Goal: Task Accomplishment & Management: Use online tool/utility

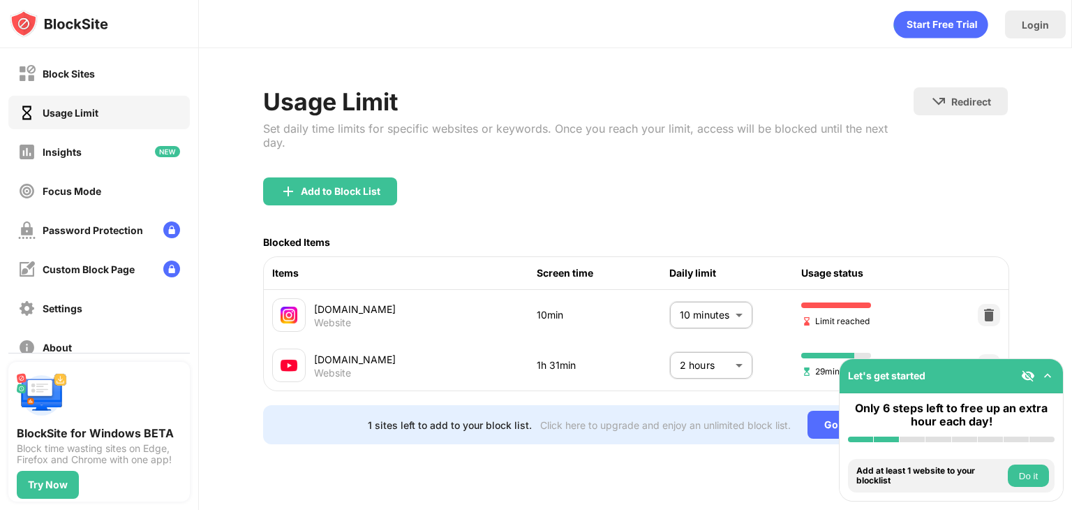
click at [715, 298] on body "Block Sites Usage Limit Insights Focus Mode Password Protection Custom Block Pa…" at bounding box center [536, 255] width 1072 height 510
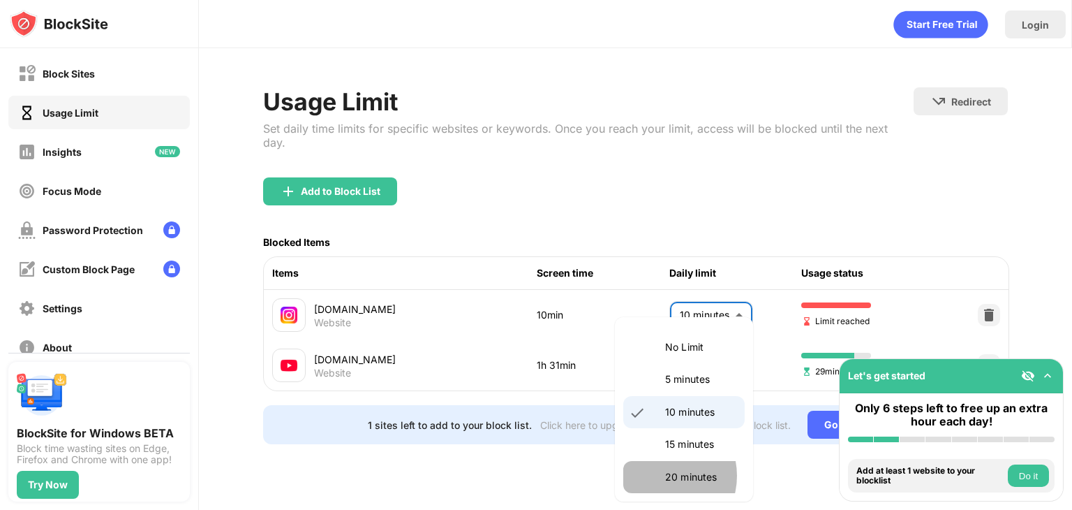
click at [660, 475] on li "20 minutes" at bounding box center [683, 477] width 121 height 32
type input "**"
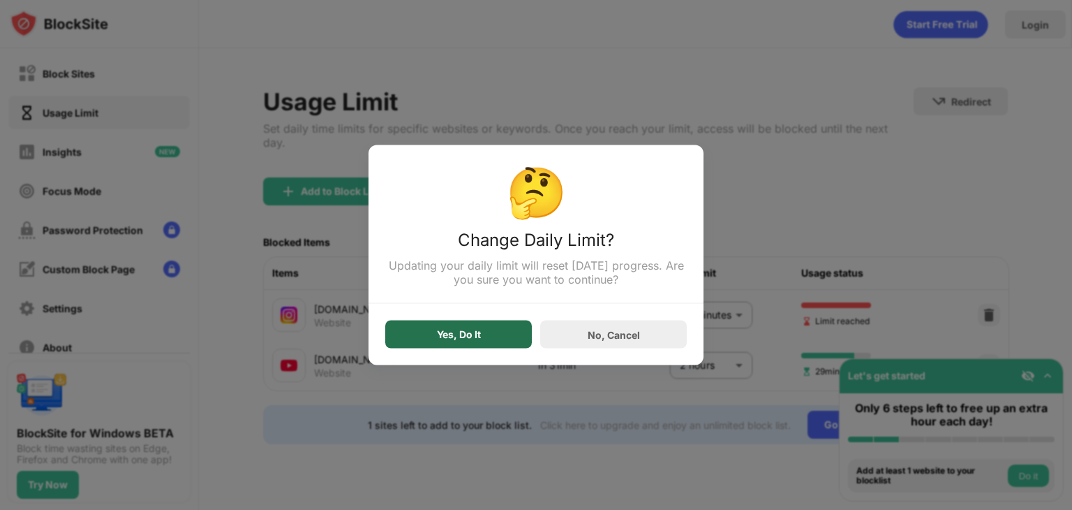
click at [480, 340] on div "Yes, Do It" at bounding box center [459, 334] width 44 height 11
